Goal: Navigation & Orientation: Find specific page/section

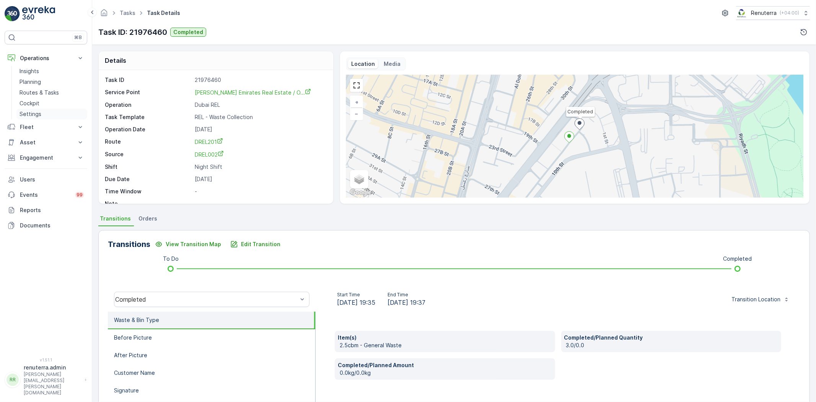
scroll to position [10, 0]
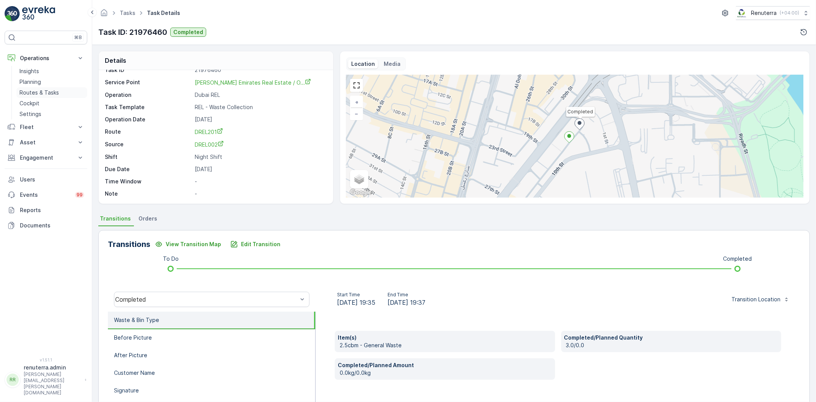
click at [55, 89] on p "Routes & Tasks" at bounding box center [39, 93] width 39 height 8
